Goal: Use online tool/utility: Utilize a website feature to perform a specific function

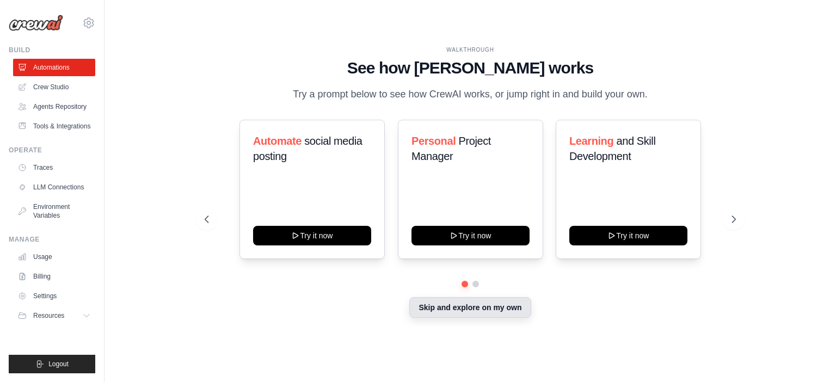
click at [457, 311] on button "Skip and explore on my own" at bounding box center [469, 307] width 121 height 21
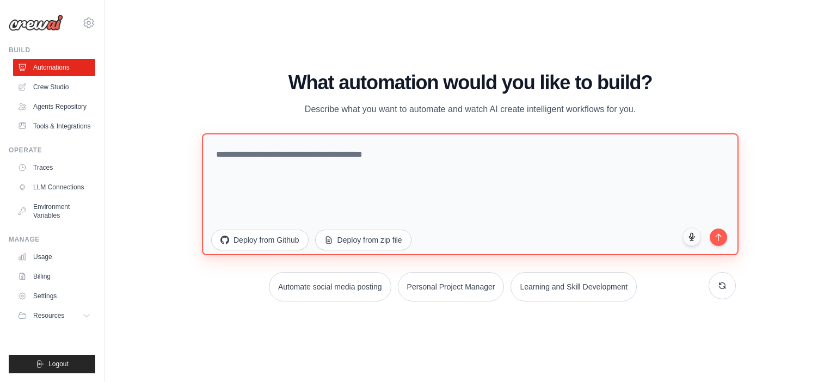
click at [324, 166] on textarea at bounding box center [470, 194] width 537 height 122
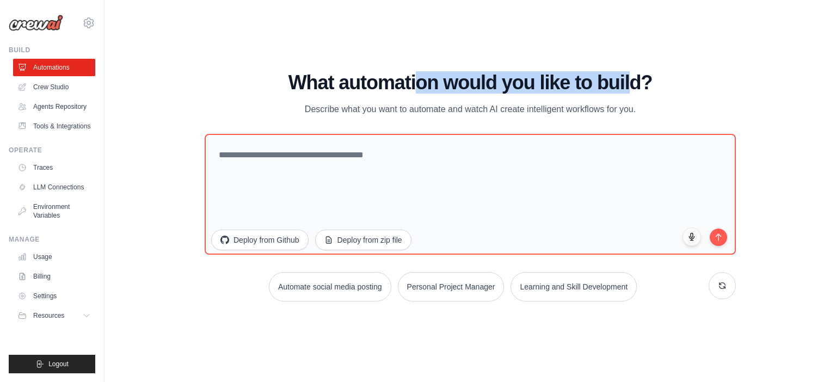
drag, startPoint x: 418, startPoint y: 93, endPoint x: 650, endPoint y: 90, distance: 231.9
click at [644, 87] on h1 "What automation would you like to build?" at bounding box center [470, 83] width 531 height 22
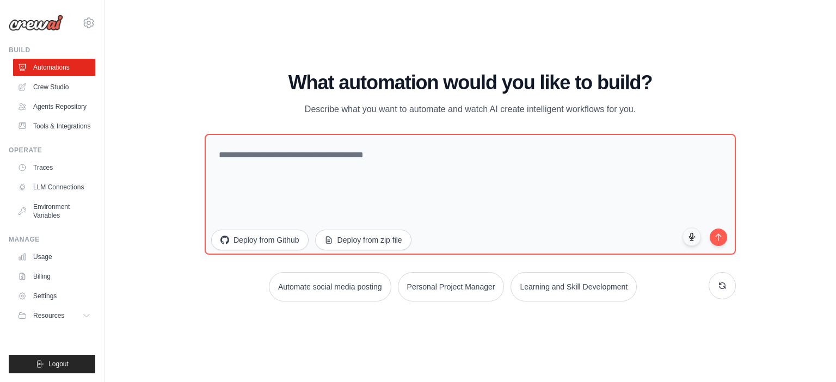
drag, startPoint x: 182, startPoint y: 113, endPoint x: 150, endPoint y: 105, distance: 33.3
click at [181, 113] on div "WALKTHROUGH See how CrewAI works Try a prompt below to see how CrewAI works, or…" at bounding box center [470, 191] width 697 height 360
click at [86, 317] on icon at bounding box center [87, 315] width 9 height 9
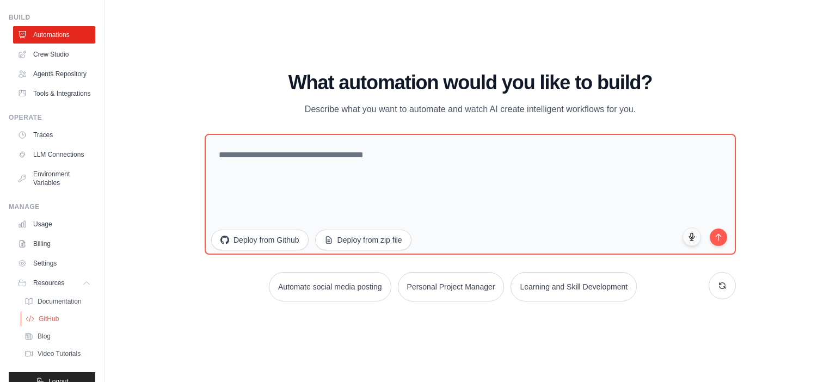
scroll to position [50, 0]
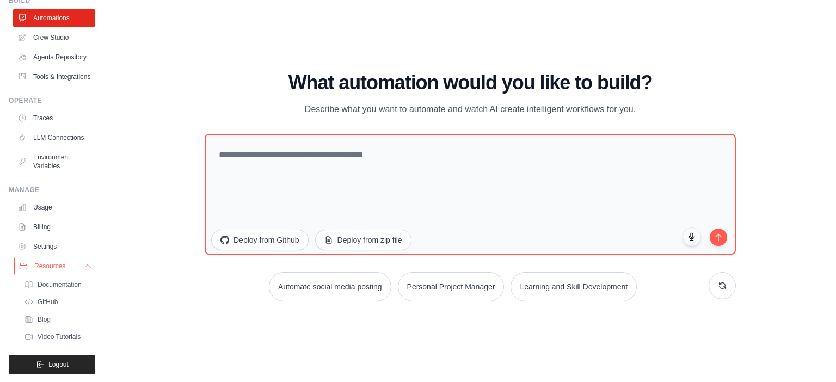
click at [82, 269] on button "Resources" at bounding box center [55, 266] width 82 height 17
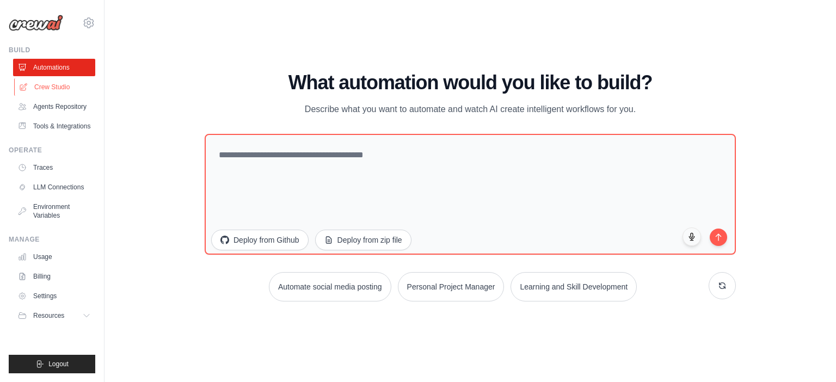
click at [47, 87] on link "Crew Studio" at bounding box center [55, 86] width 82 height 17
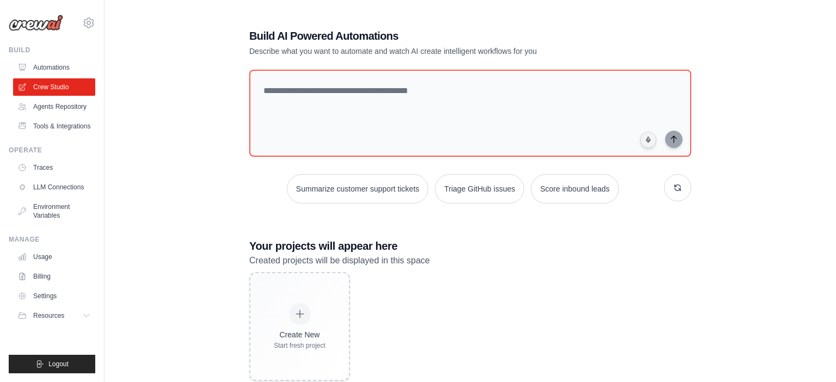
scroll to position [24, 0]
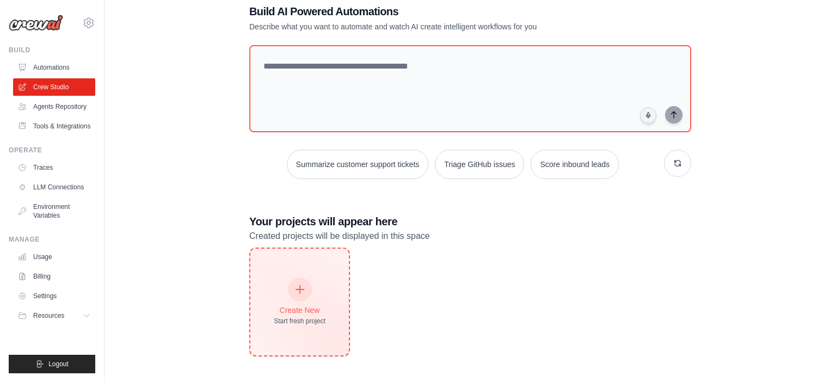
click at [301, 297] on div at bounding box center [300, 290] width 24 height 24
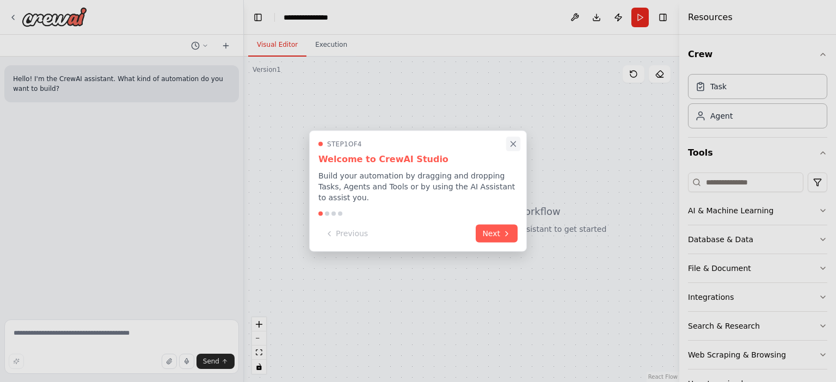
click at [515, 146] on icon "Close walkthrough" at bounding box center [513, 144] width 5 height 5
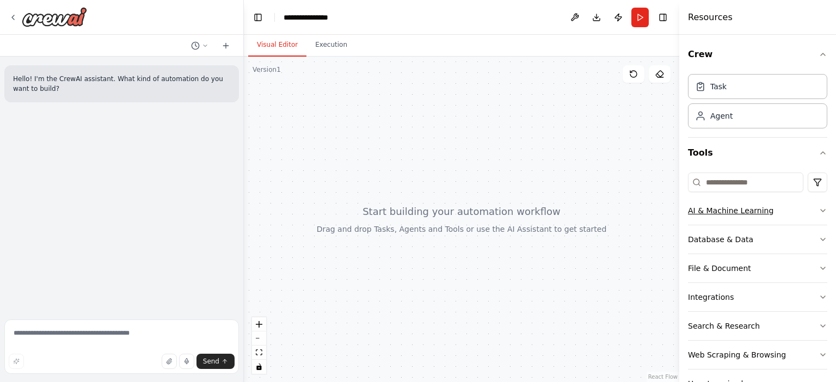
click at [705, 213] on div "AI & Machine Learning" at bounding box center [730, 210] width 85 height 11
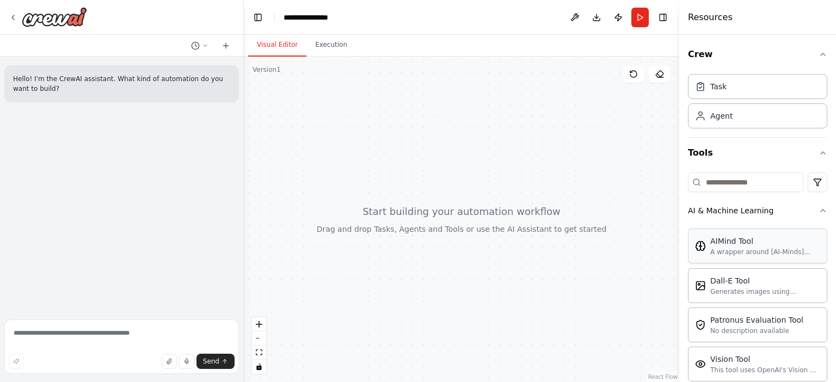
click at [704, 244] on img at bounding box center [700, 246] width 11 height 11
click at [574, 118] on div at bounding box center [462, 220] width 436 height 326
click at [718, 280] on div "Dall-E Tool" at bounding box center [765, 280] width 110 height 11
click at [330, 42] on button "Execution" at bounding box center [332, 45] width 50 height 23
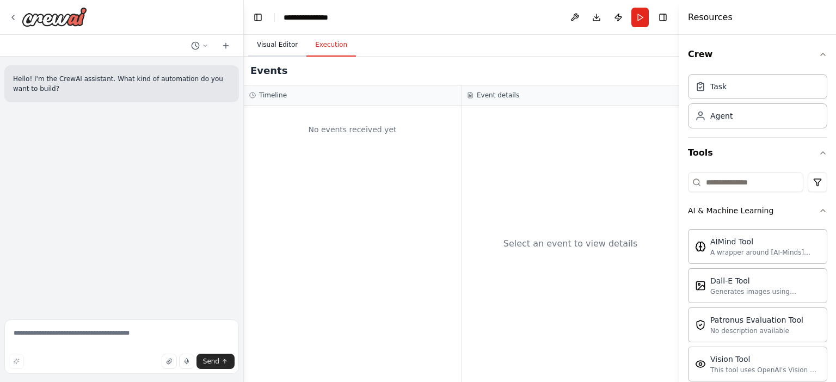
click at [284, 46] on button "Visual Editor" at bounding box center [277, 45] width 58 height 23
